Goal: Information Seeking & Learning: Learn about a topic

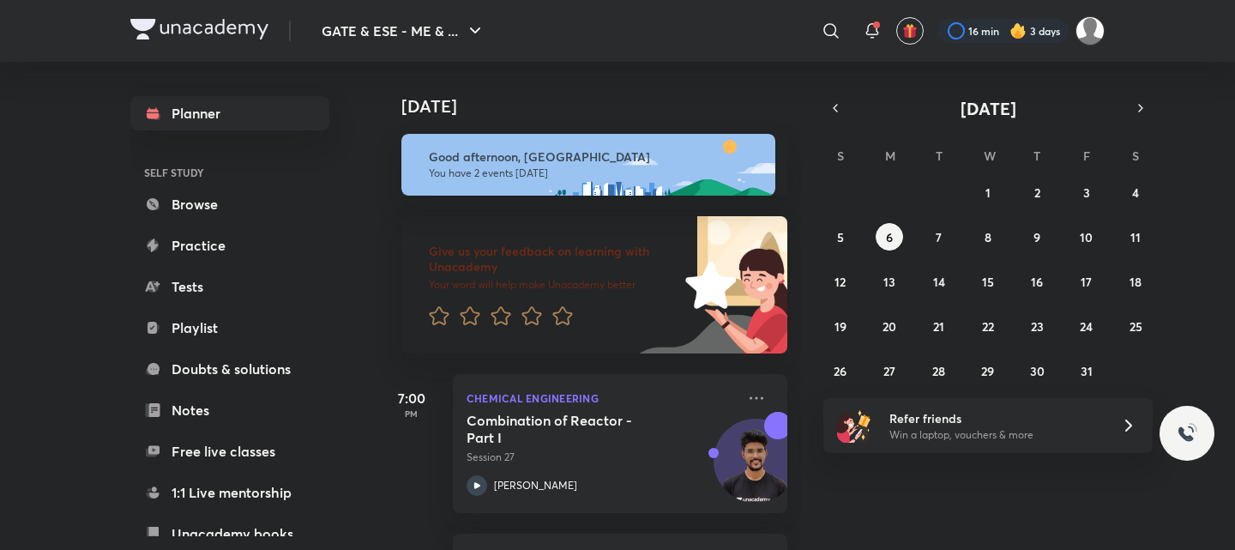
click at [198, 341] on link "Playlist" at bounding box center [229, 327] width 199 height 34
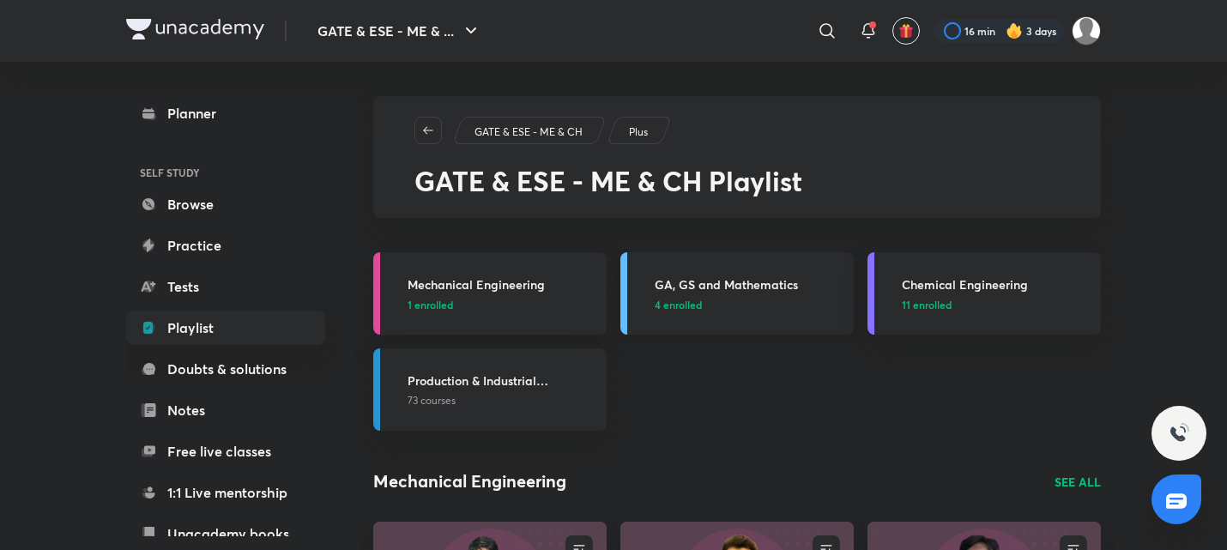
click at [835, 290] on h3 "GA, GS and Mathematics" at bounding box center [748, 284] width 189 height 18
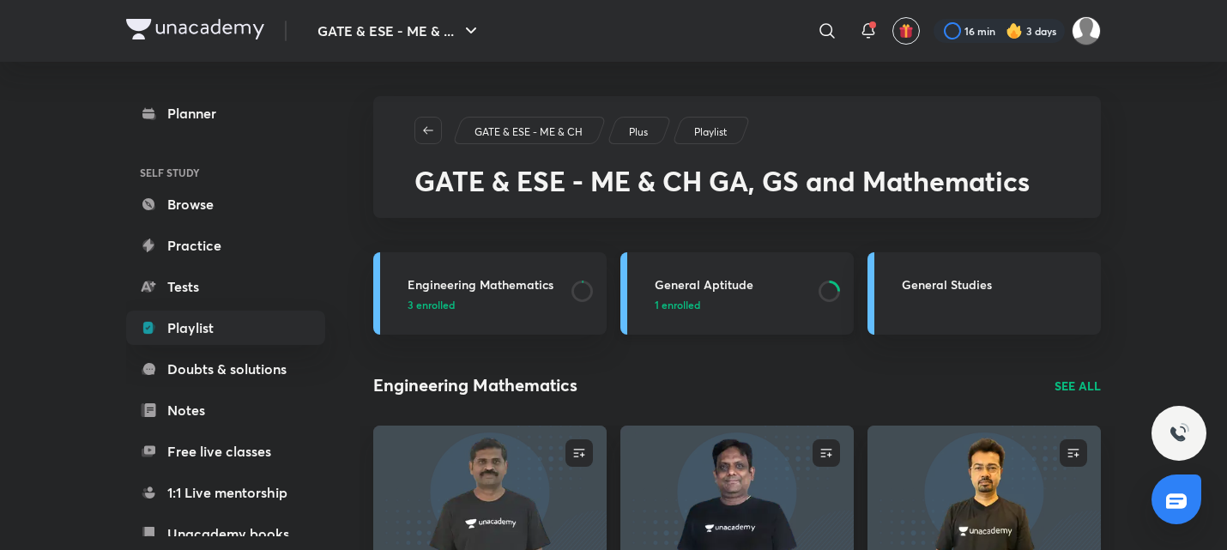
click at [783, 300] on p "1 enrolled" at bounding box center [731, 304] width 154 height 15
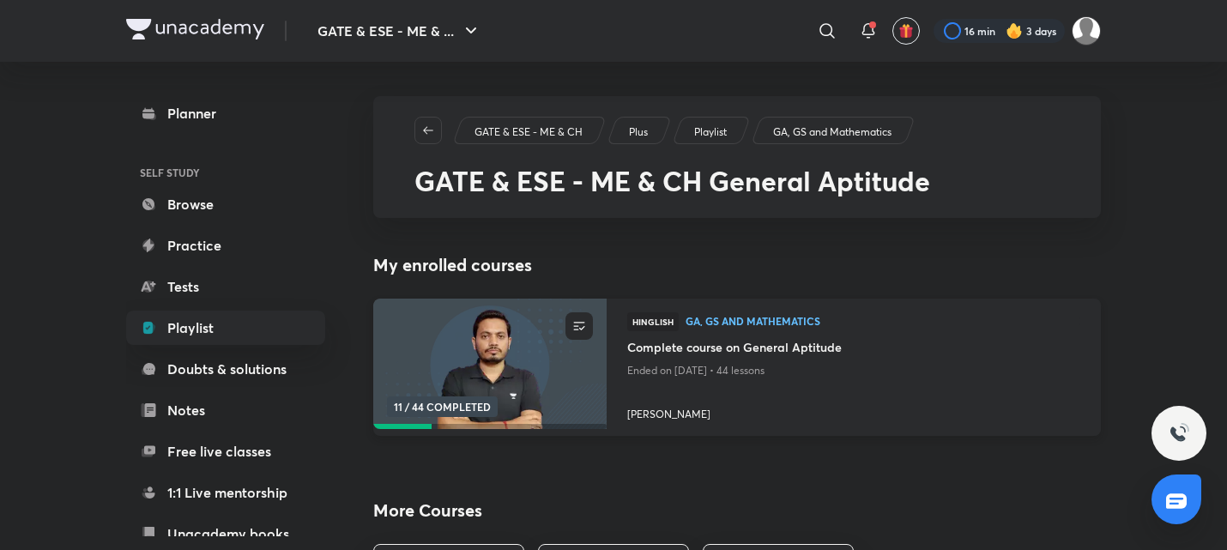
click at [731, 353] on h4 "Complete course on General Aptitude" at bounding box center [853, 348] width 453 height 21
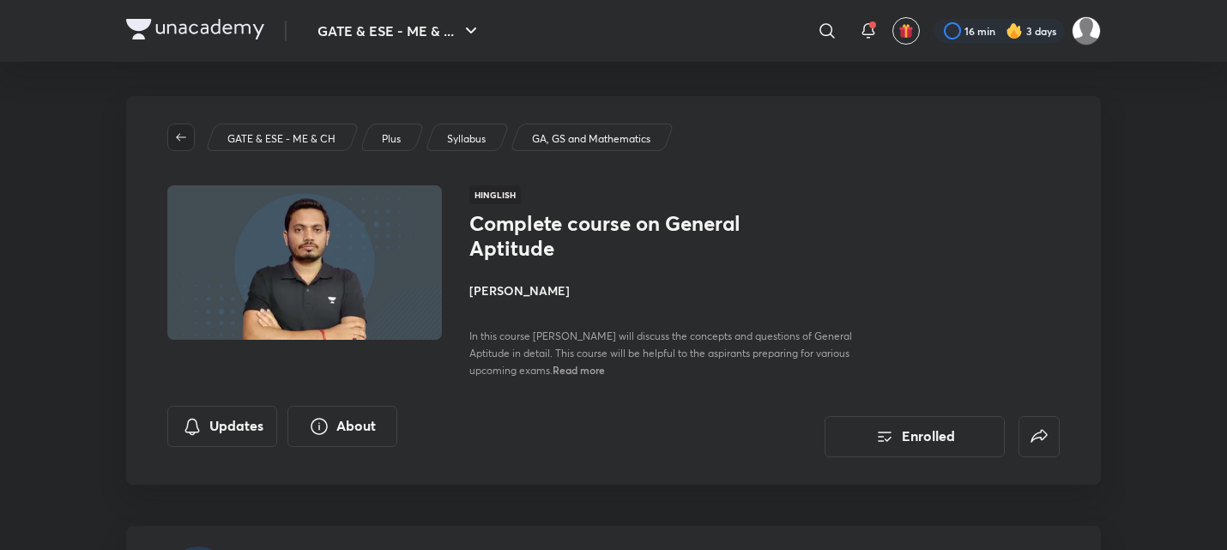
click at [167, 129] on button "button" at bounding box center [180, 137] width 27 height 27
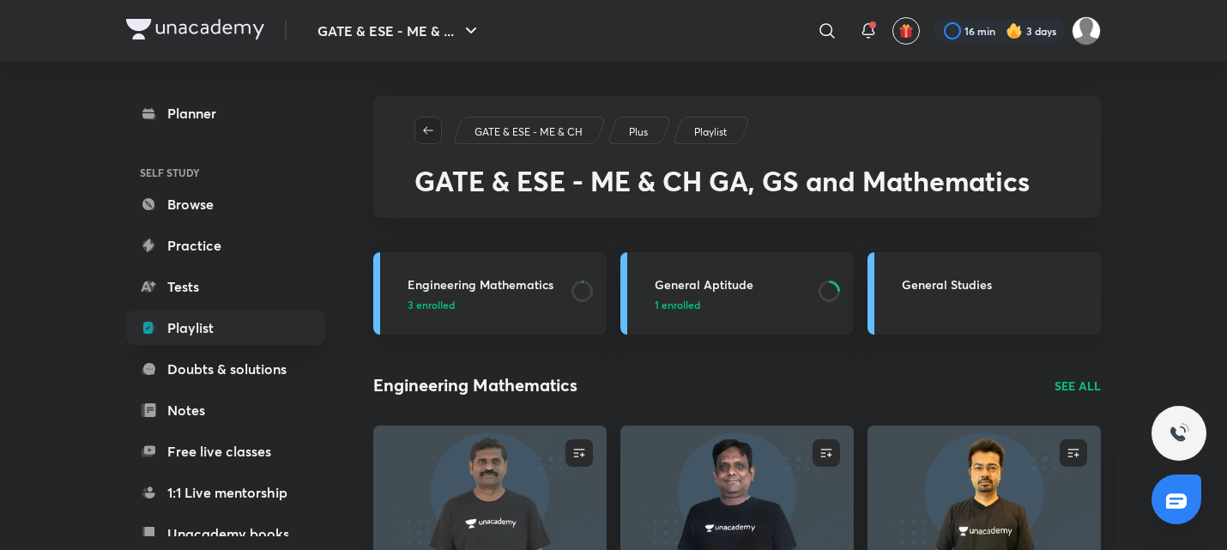
click at [438, 131] on span "button" at bounding box center [428, 131] width 26 height 14
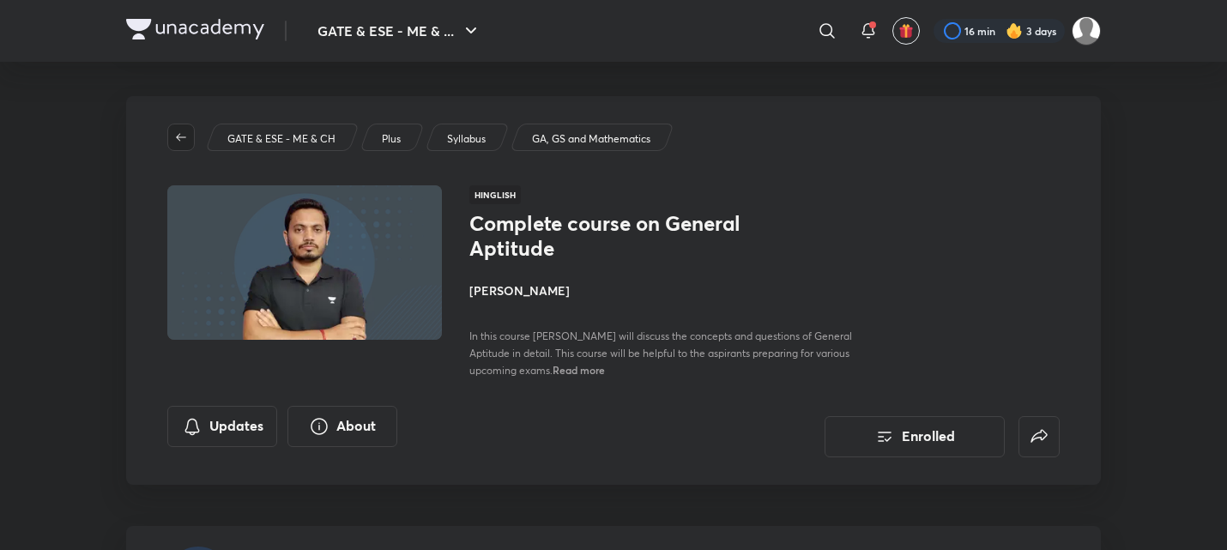
click at [181, 128] on button "button" at bounding box center [180, 137] width 27 height 27
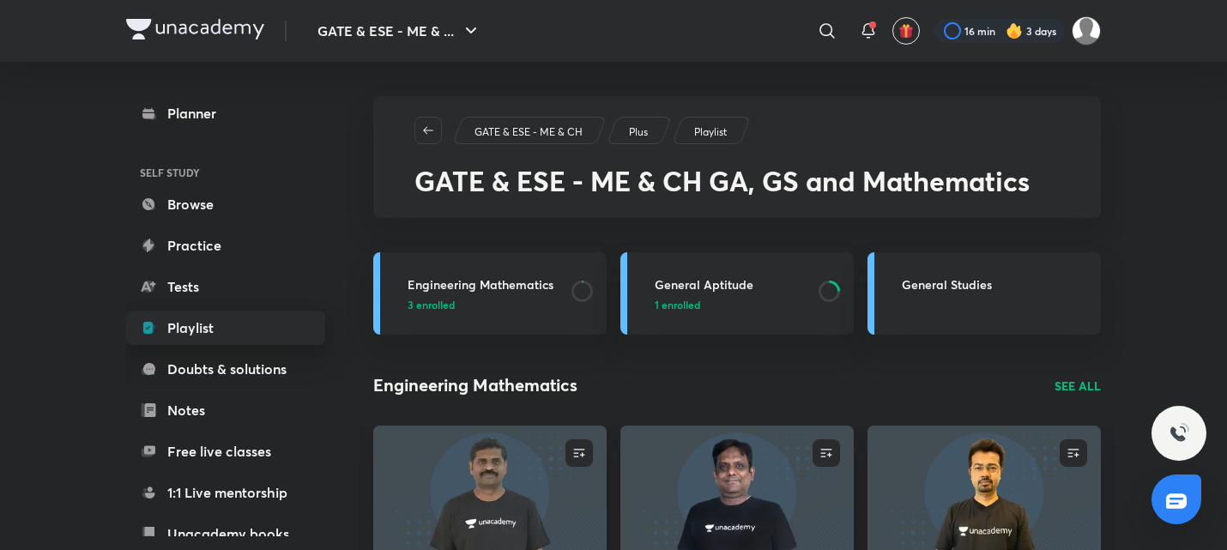
click at [205, 337] on link "Playlist" at bounding box center [225, 327] width 199 height 34
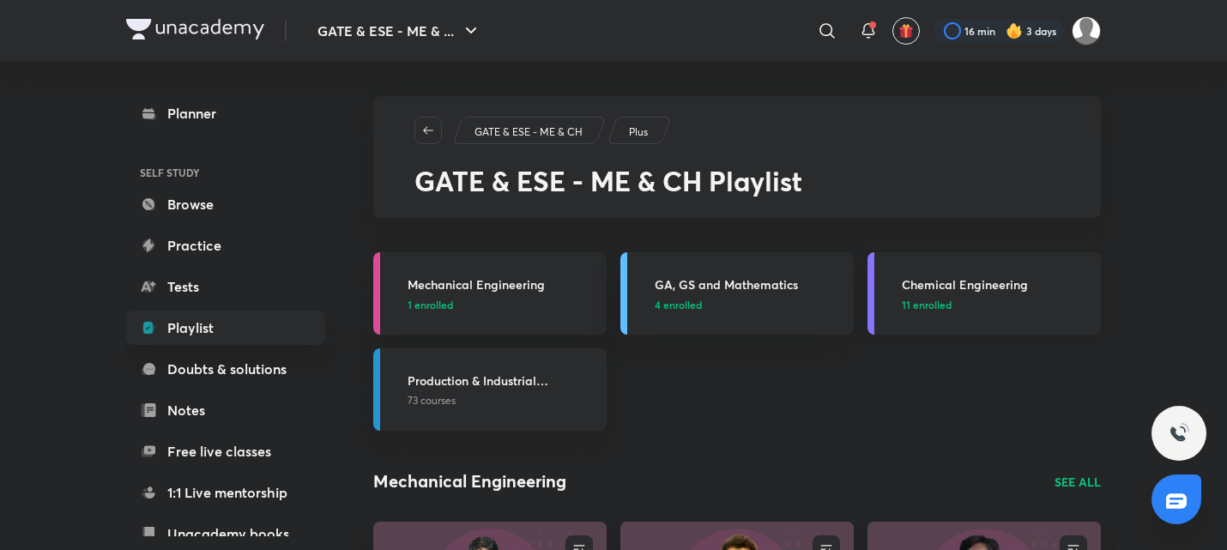
click at [1023, 297] on p "11 enrolled" at bounding box center [995, 304] width 189 height 15
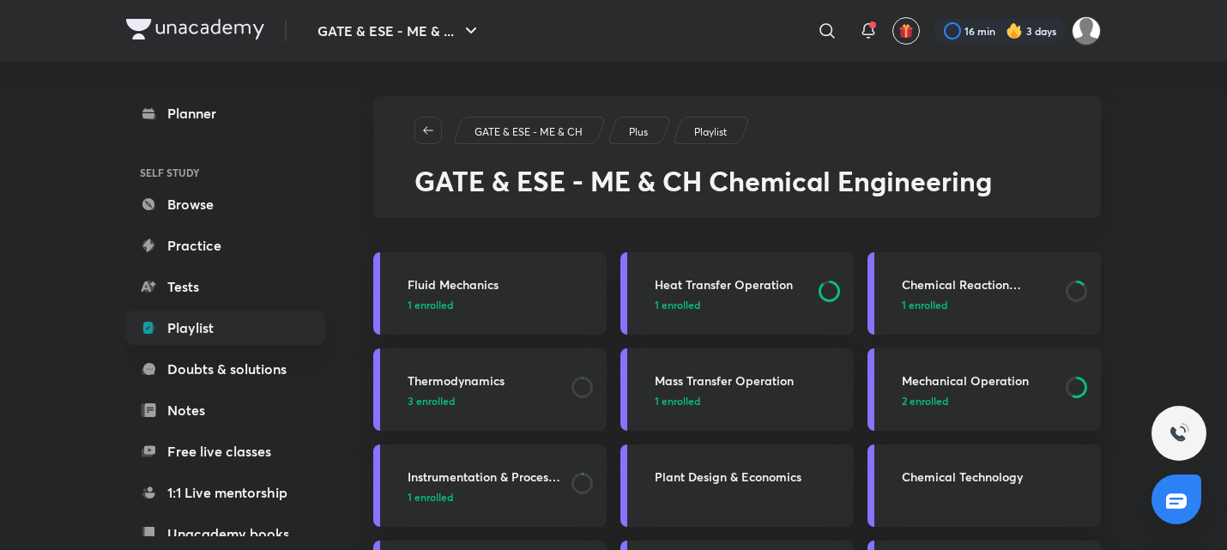
click at [1008, 309] on p "1 enrolled" at bounding box center [978, 304] width 154 height 15
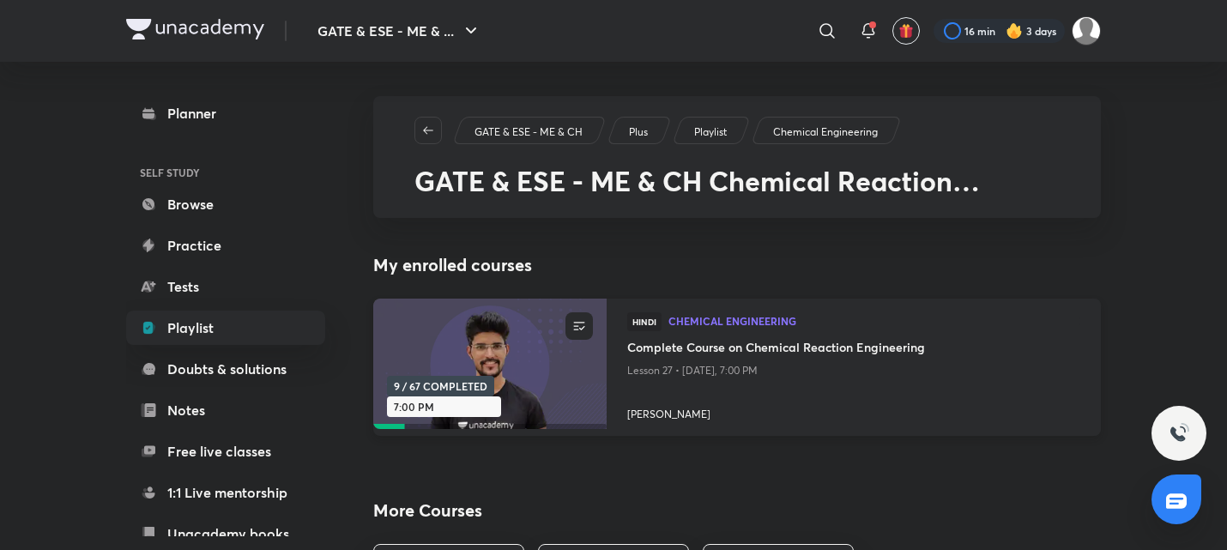
click at [757, 352] on h4 "Complete Course on Chemical Reaction Engineering" at bounding box center [853, 348] width 453 height 21
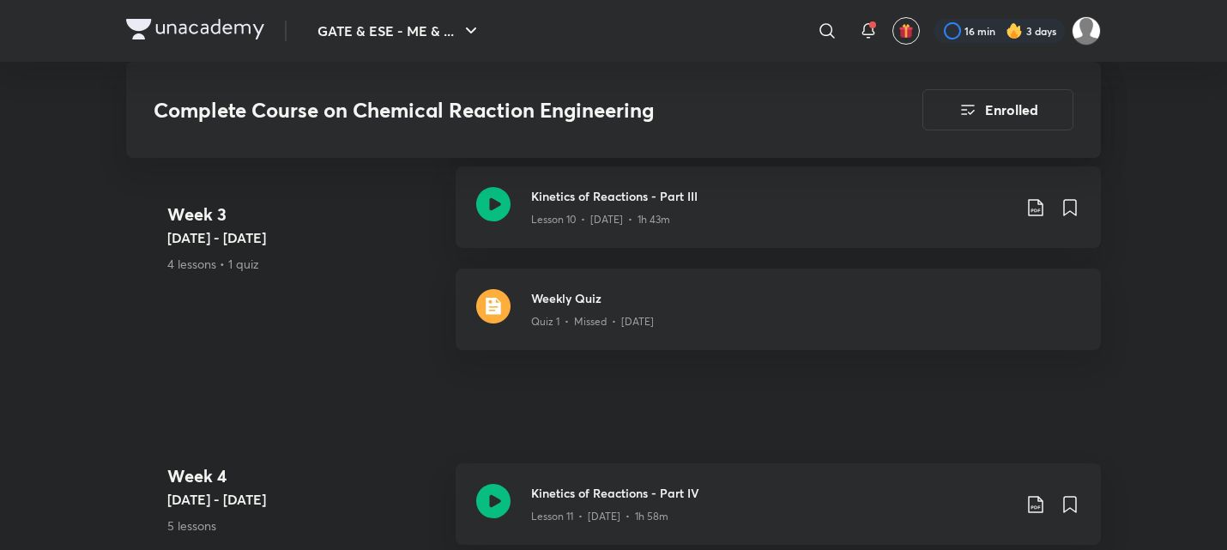
scroll to position [2044, 0]
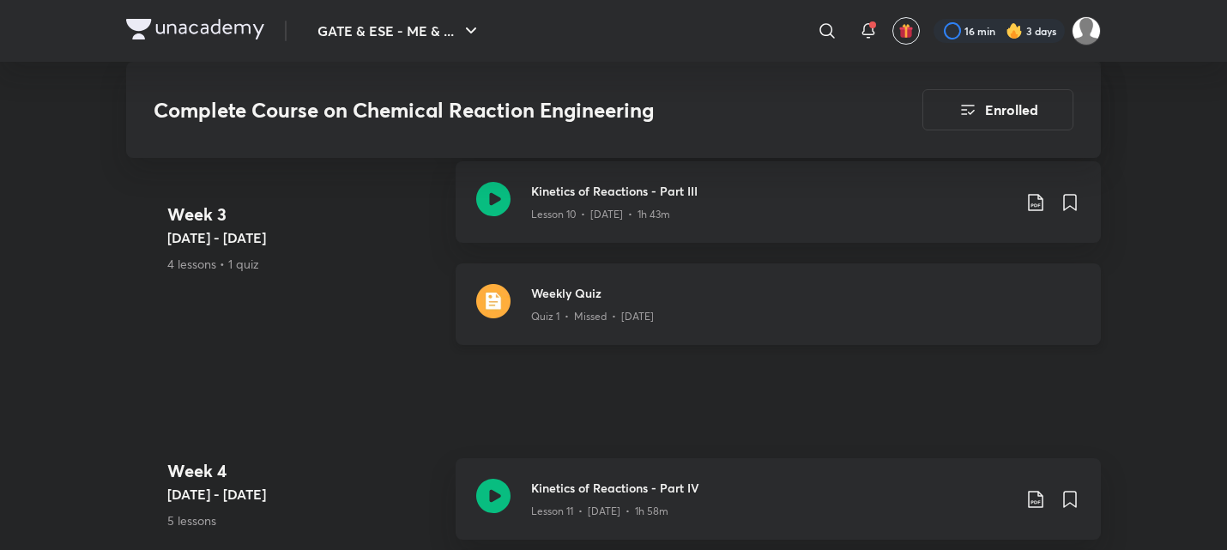
click at [496, 299] on img at bounding box center [493, 301] width 34 height 34
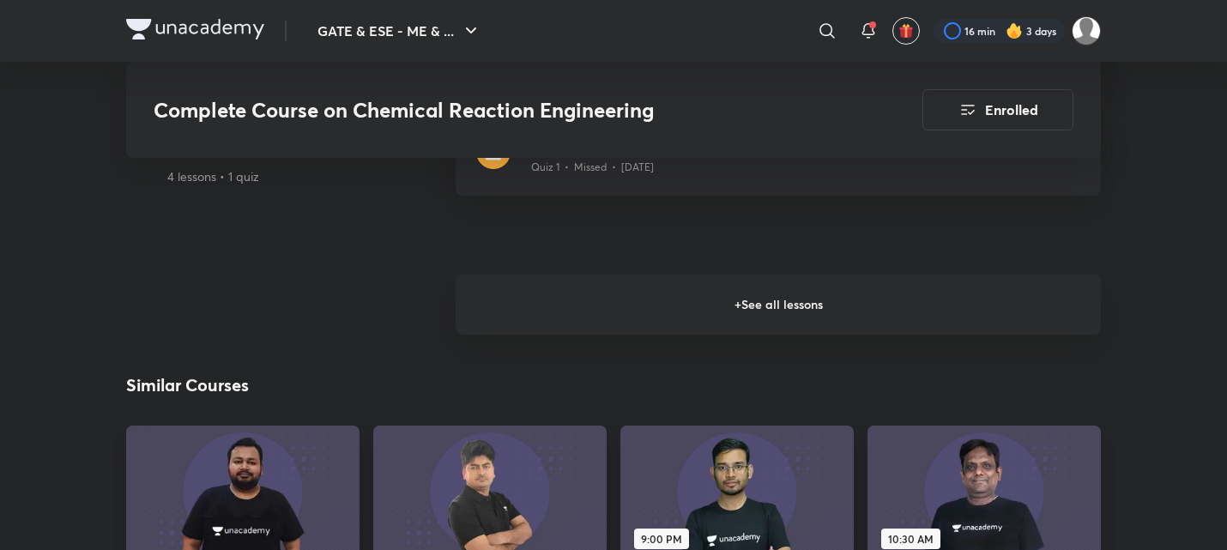
scroll to position [2150, 0]
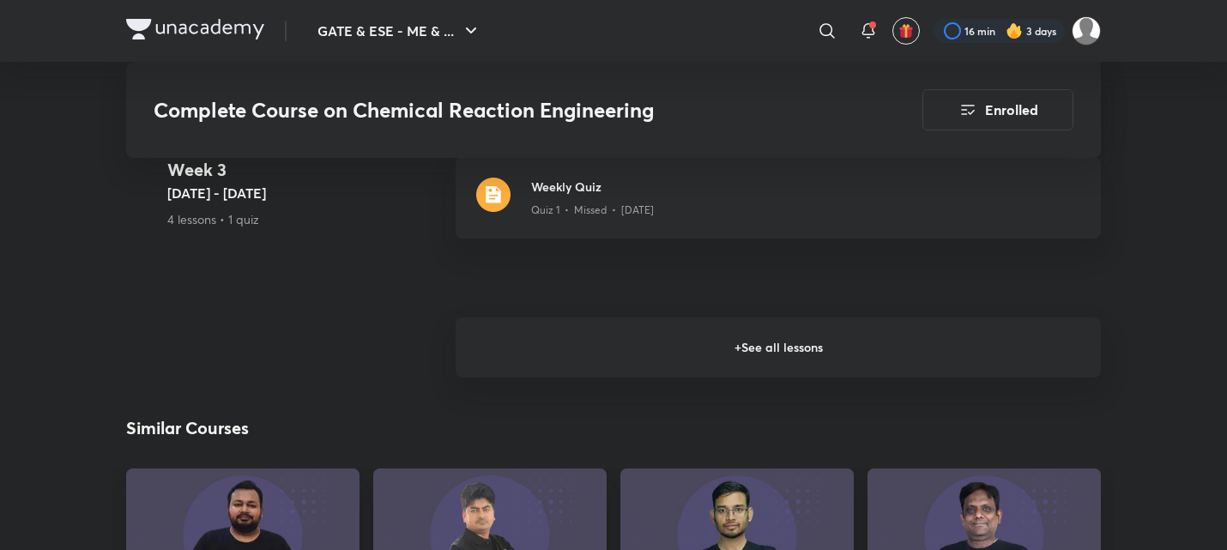
click at [516, 352] on h6 "+ See all lessons" at bounding box center [777, 347] width 645 height 60
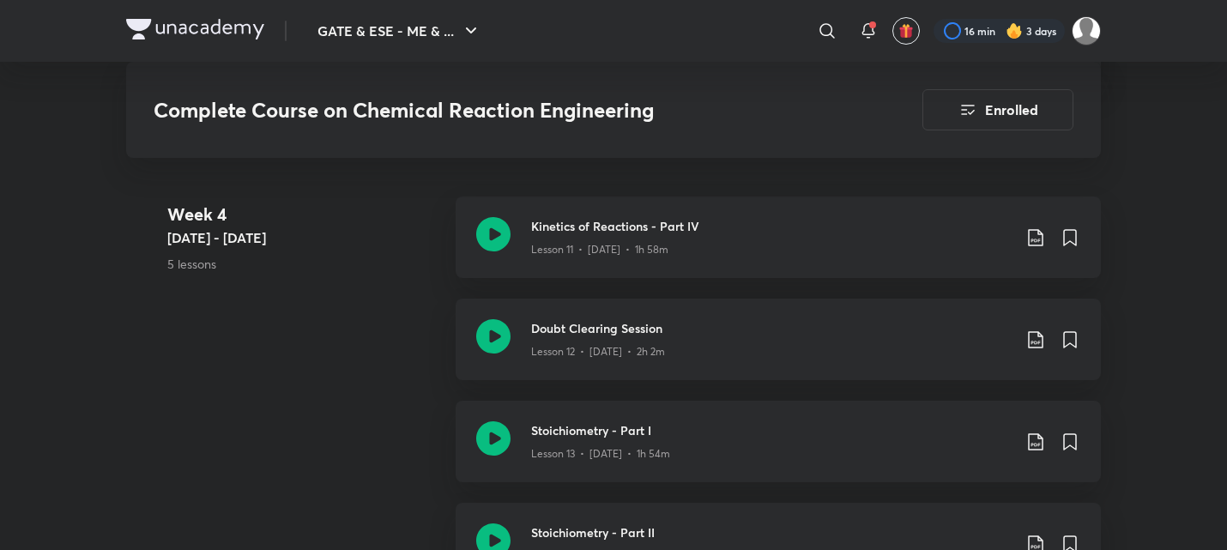
scroll to position [2306, 0]
click at [401, 340] on div "Week [DATE] - [DATE] 5 lessons Kinetics of Reactions - Part IV Lesson 11 • [DAT…" at bounding box center [613, 451] width 974 height 510
